Goal: Information Seeking & Learning: Understand process/instructions

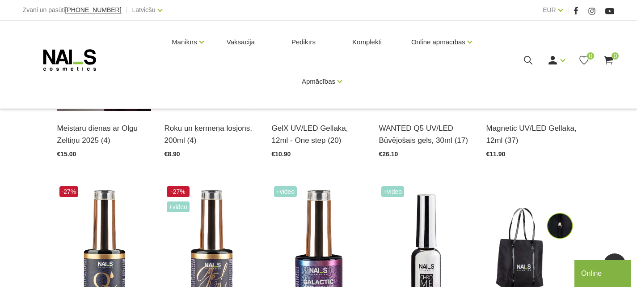
scroll to position [313, 0]
click at [554, 11] on link "EUR" at bounding box center [549, 9] width 13 height 11
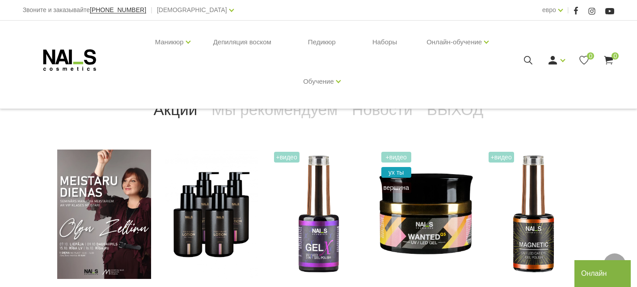
scroll to position [0, 0]
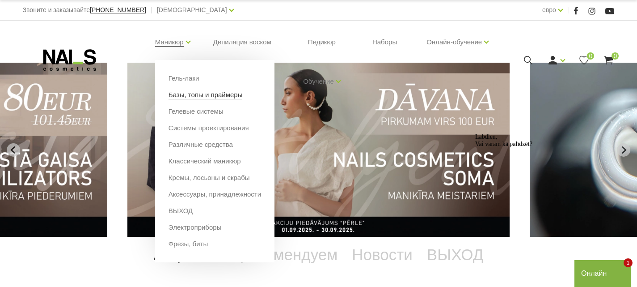
click at [226, 98] on font "Базы, топы и праймеры" at bounding box center [206, 95] width 74 height 8
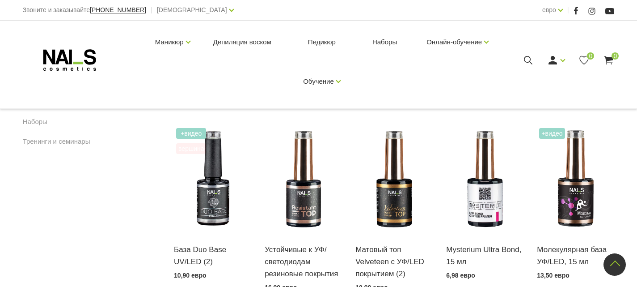
scroll to position [626, 0]
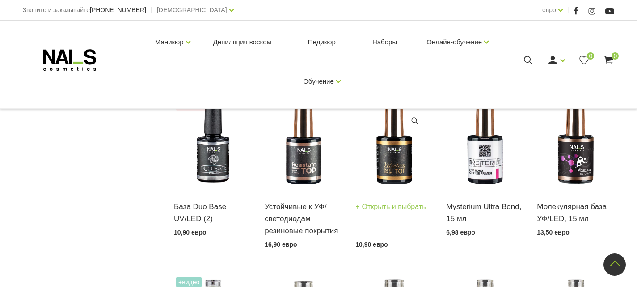
click at [390, 153] on img at bounding box center [393, 136] width 77 height 106
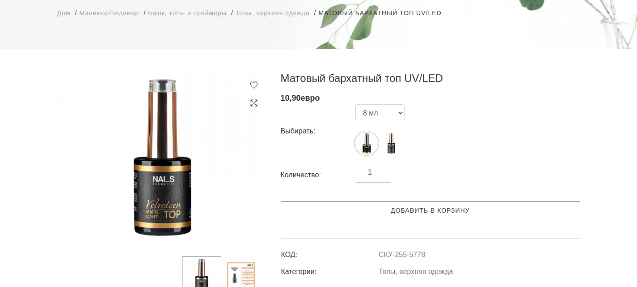
scroll to position [89, 0]
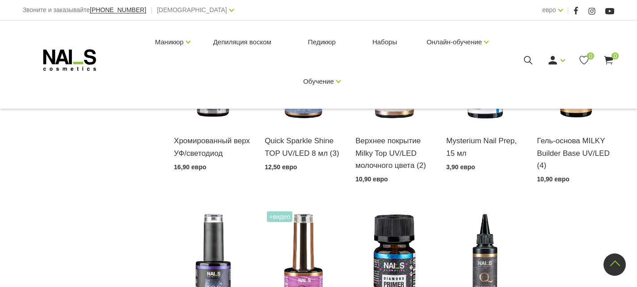
scroll to position [957, 0]
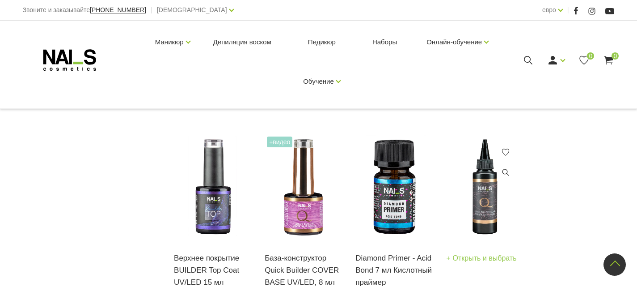
click at [491, 254] on font "Открыть и выбрать" at bounding box center [485, 258] width 64 height 8
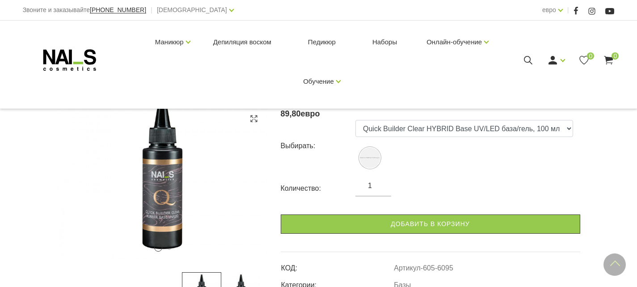
scroll to position [134, 0]
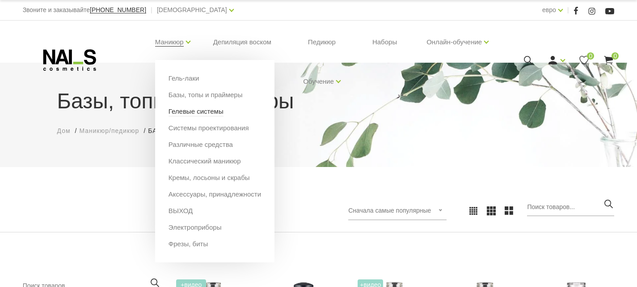
click at [222, 109] on font "Гелевые системы" at bounding box center [196, 111] width 55 height 8
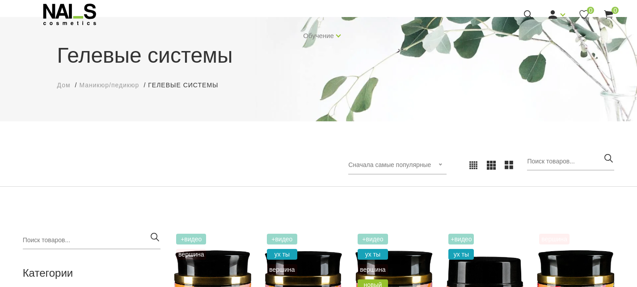
scroll to position [179, 0]
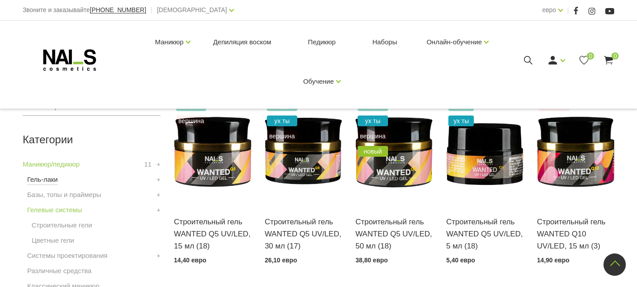
click at [54, 181] on font "Гель-лаки" at bounding box center [42, 179] width 31 height 8
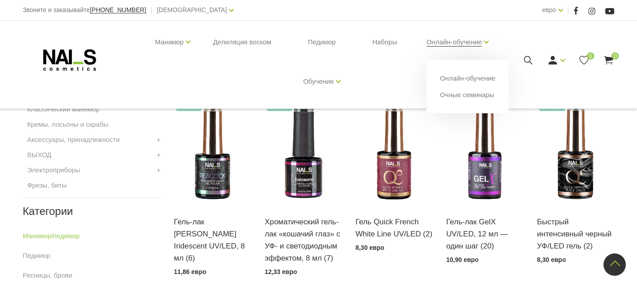
scroll to position [268, 0]
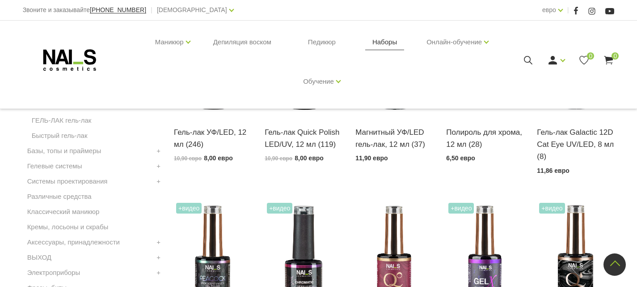
click at [397, 39] on font "Наборы" at bounding box center [384, 42] width 25 height 8
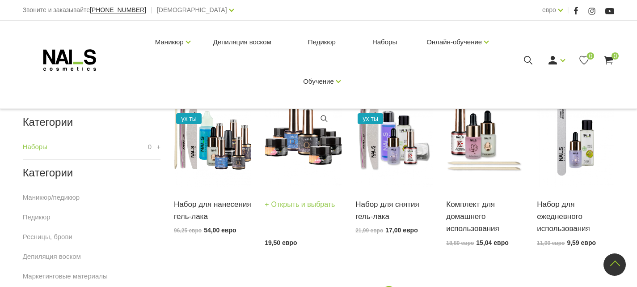
scroll to position [179, 0]
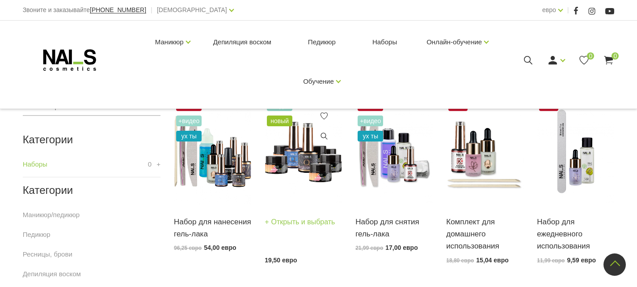
click at [289, 222] on font "Открыть и выбрать" at bounding box center [303, 222] width 64 height 8
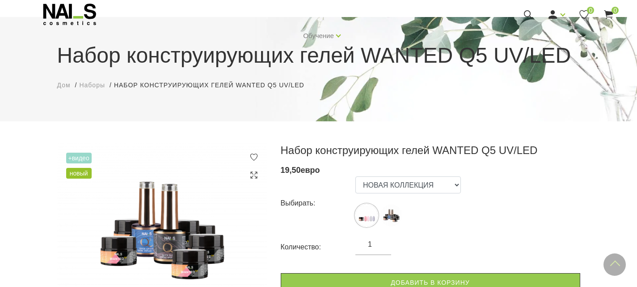
scroll to position [45, 0]
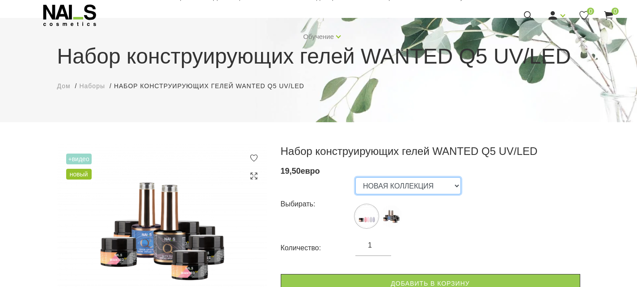
click at [437, 191] on select "НОВАЯ КОЛЛЕКЦИЯ СТАРТОВЫЙ КОМПЛЕКТ" at bounding box center [407, 185] width 105 height 17
drag, startPoint x: 508, startPoint y: 190, endPoint x: 479, endPoint y: 189, distance: 28.6
click at [508, 190] on div "Выбирать: НОВАЯ КОЛЛЕКЦИЯ СТАРТОВЫЙ КОМПЛЕКТ" at bounding box center [430, 204] width 299 height 54
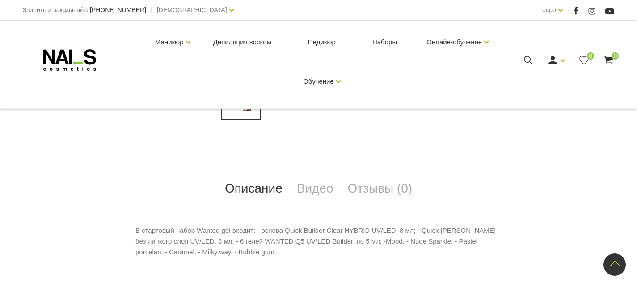
scroll to position [358, 0]
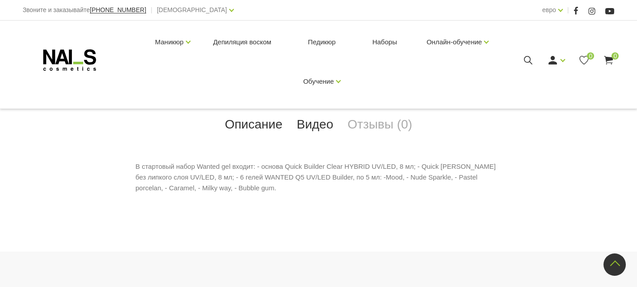
click at [312, 129] on font "Видео" at bounding box center [315, 124] width 37 height 14
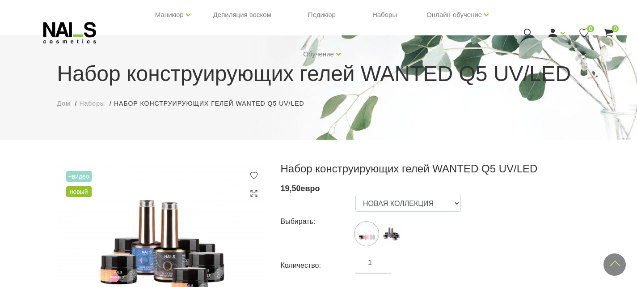
scroll to position [0, 0]
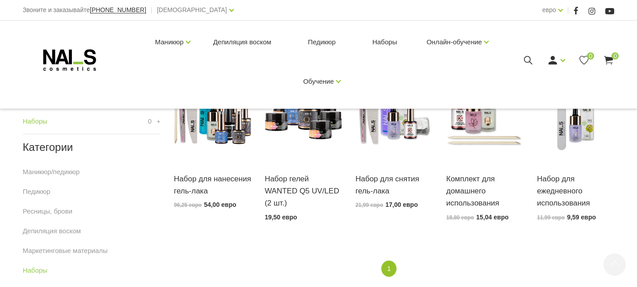
scroll to position [223, 0]
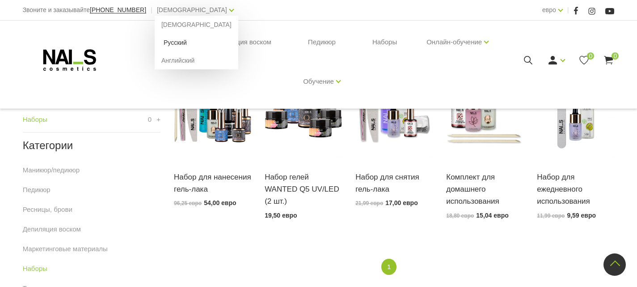
click at [164, 43] on font "Русский" at bounding box center [175, 42] width 23 height 7
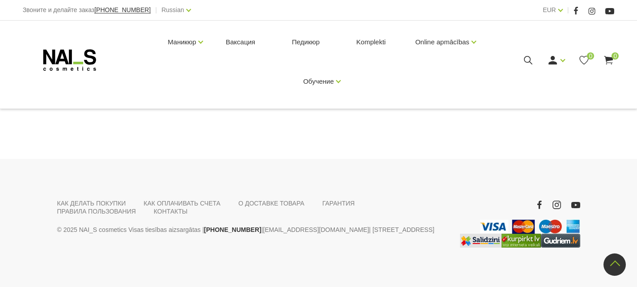
scroll to position [426, 0]
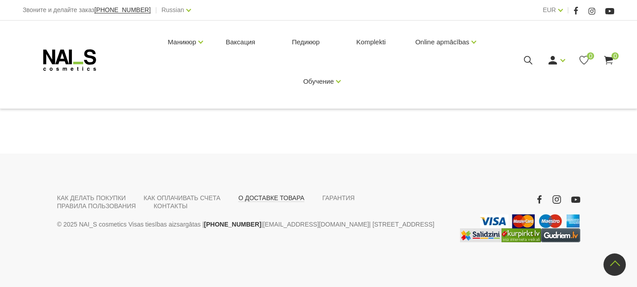
click at [258, 195] on link "О ДОСТАВКЕ ТОВАРА" at bounding box center [271, 198] width 66 height 8
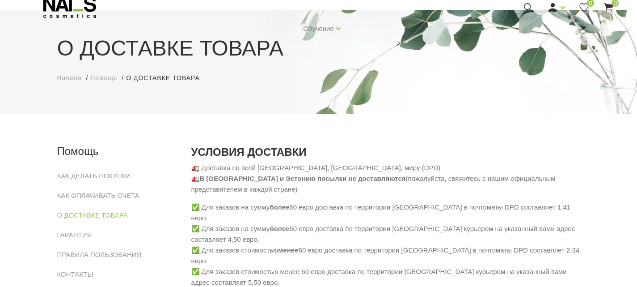
scroll to position [89, 0]
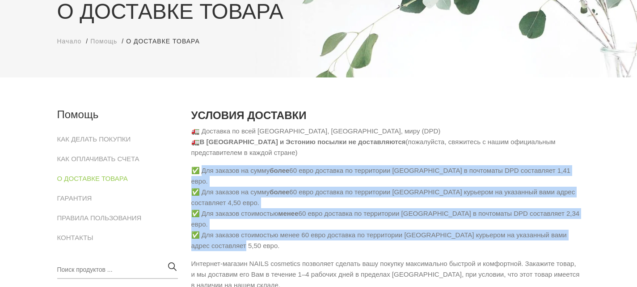
drag, startPoint x: 202, startPoint y: 168, endPoint x: 574, endPoint y: 226, distance: 376.8
click at [574, 226] on p "✅ Для заказов на сумму более 60 евро доставка по территории [GEOGRAPHIC_DATA] в…" at bounding box center [385, 208] width 389 height 86
copy p "Для заказов на сумму более 60 евро доставка по территории [GEOGRAPHIC_DATA] в п…"
